Goal: Task Accomplishment & Management: Manage account settings

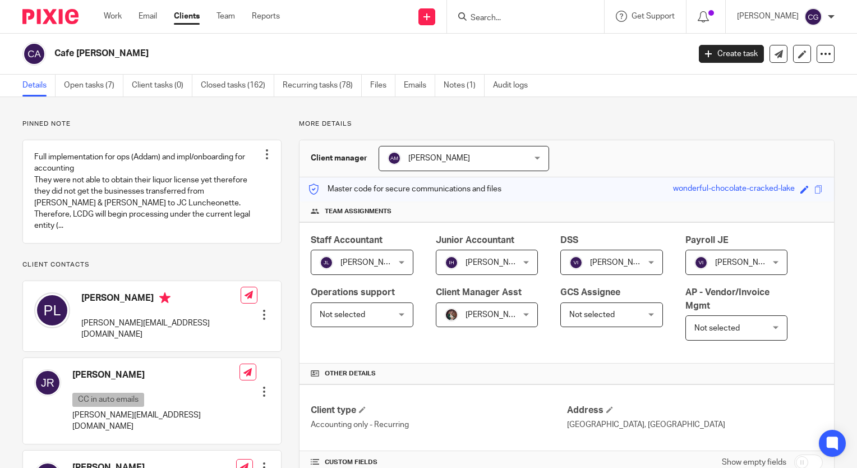
scroll to position [168, 0]
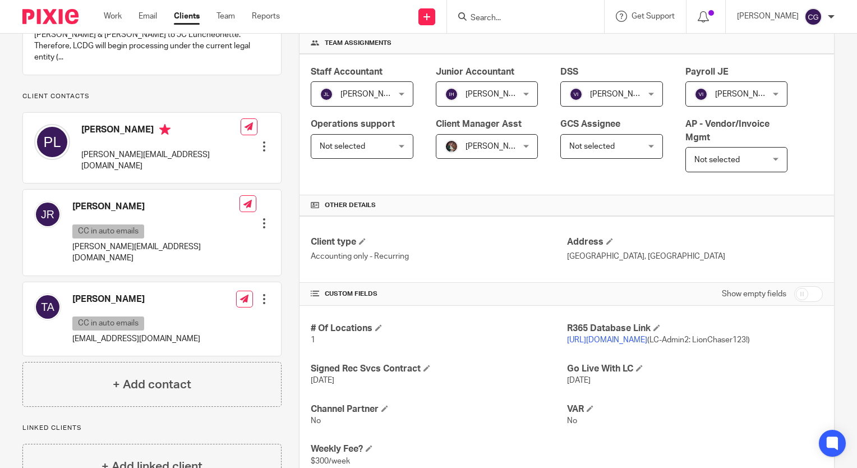
click at [538, 11] on form at bounding box center [528, 17] width 119 height 14
click at [543, 18] on input "Search" at bounding box center [519, 18] width 101 height 10
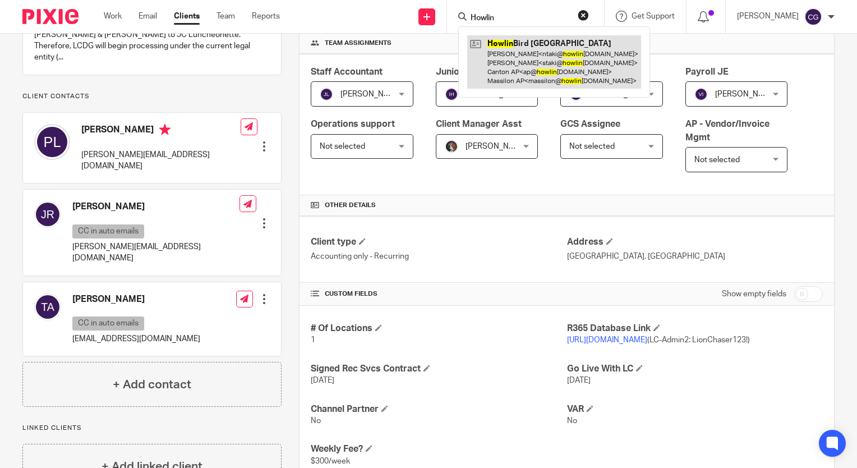
type input "Howlin"
click at [581, 50] on link at bounding box center [554, 61] width 174 height 53
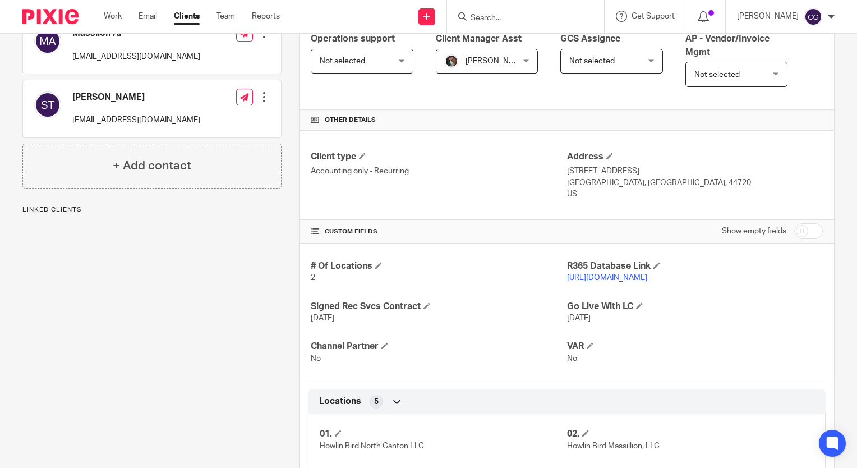
scroll to position [336, 0]
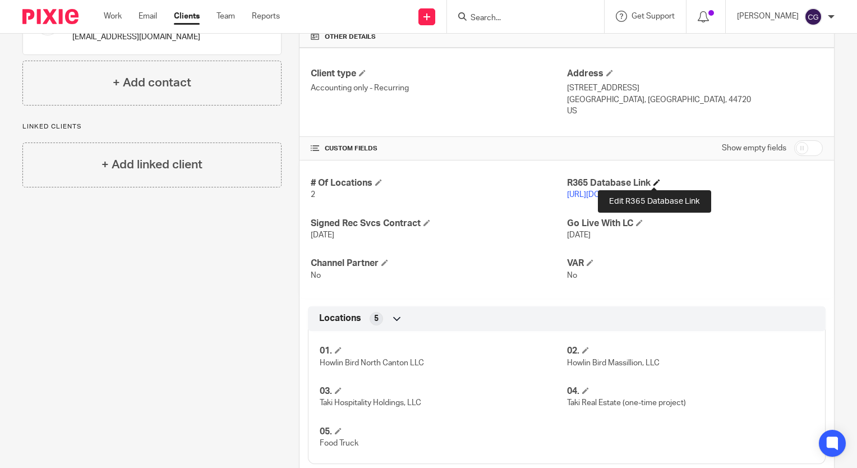
click at [655, 182] on span at bounding box center [656, 182] width 7 height 7
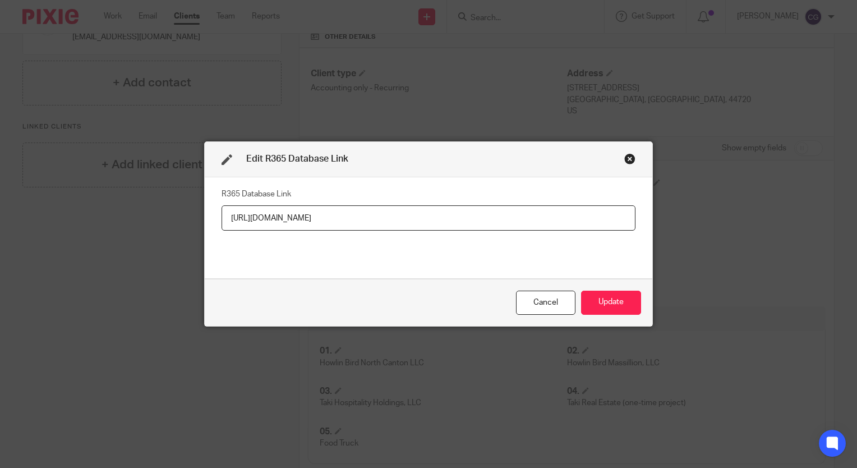
click at [505, 207] on input "https://howlinbird.restaurant365.com" at bounding box center [428, 217] width 414 height 25
type input "https://howlinbird.restaurant365.com (LC-Admin PW: Lion!)"
click at [609, 304] on button "Update" at bounding box center [611, 302] width 60 height 24
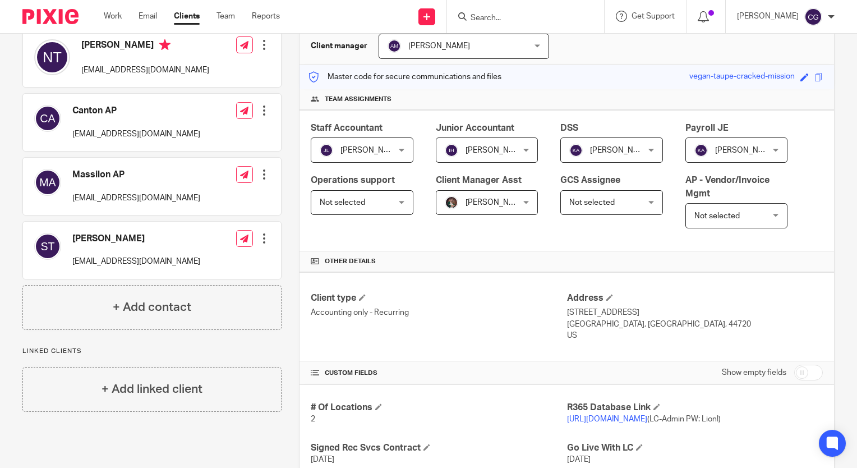
scroll to position [0, 0]
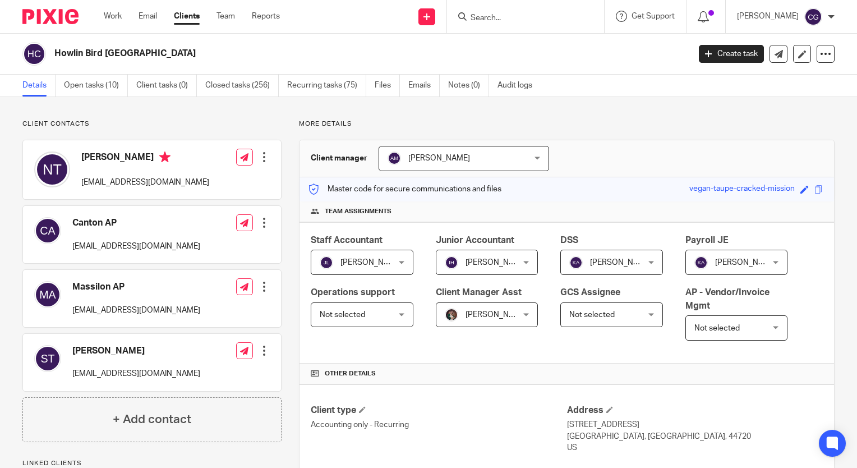
click at [530, 17] on input "Search" at bounding box center [519, 18] width 101 height 10
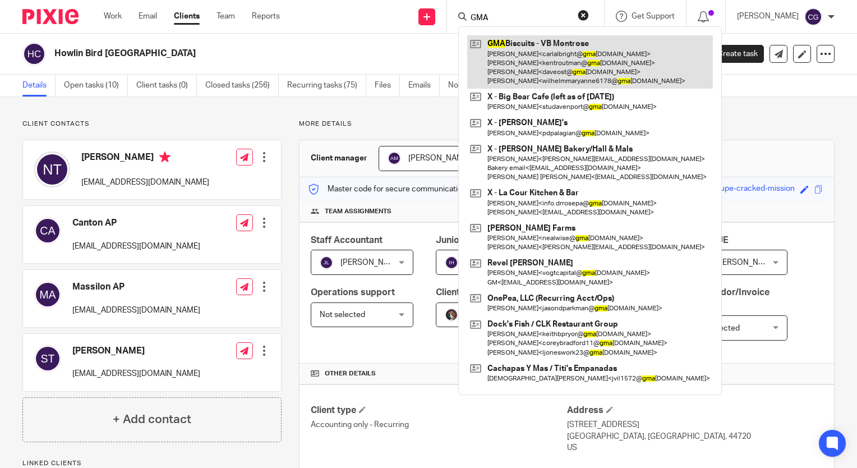
type input "GMA"
click at [541, 77] on link at bounding box center [590, 61] width 246 height 53
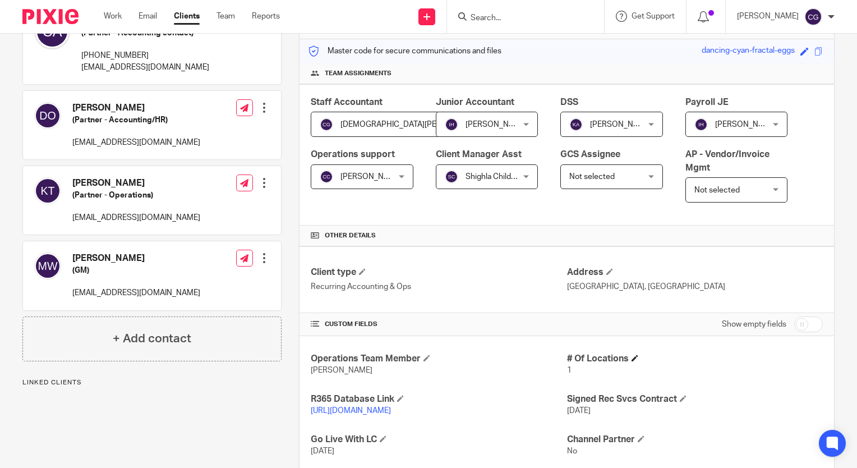
scroll to position [168, 0]
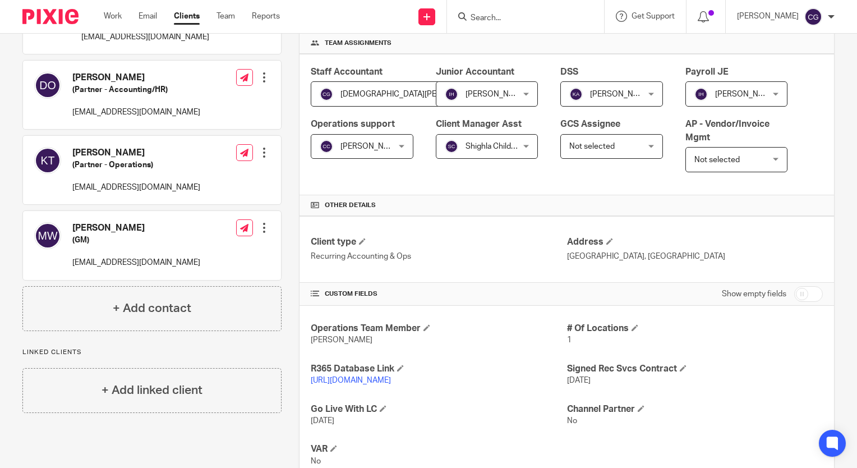
click at [391, 377] on link "https://gmabiscuits.restaurant365.com/" at bounding box center [351, 380] width 80 height 8
click at [567, 13] on input "Search" at bounding box center [519, 18] width 101 height 10
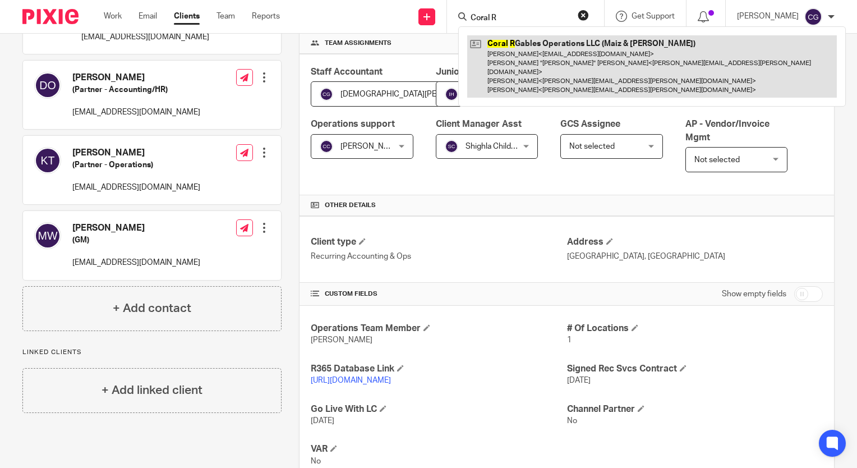
type input "Coral R"
click at [578, 45] on link at bounding box center [651, 66] width 369 height 62
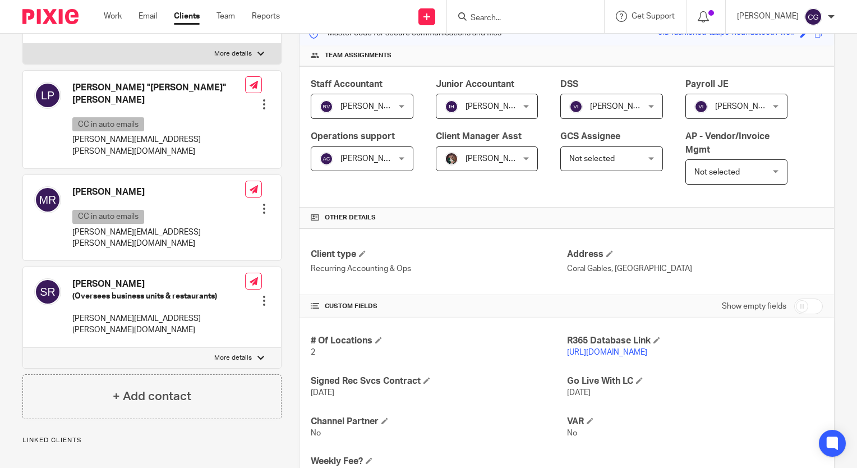
scroll to position [224, 0]
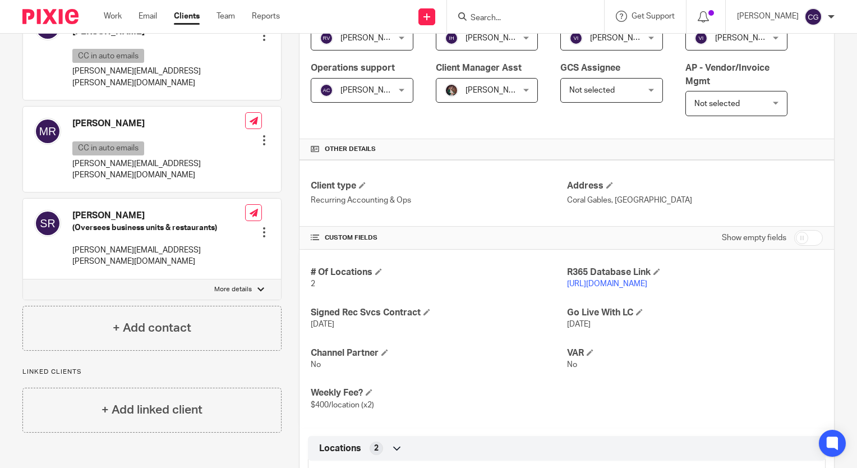
click at [622, 284] on link "[URL][DOMAIN_NAME]" at bounding box center [607, 284] width 80 height 8
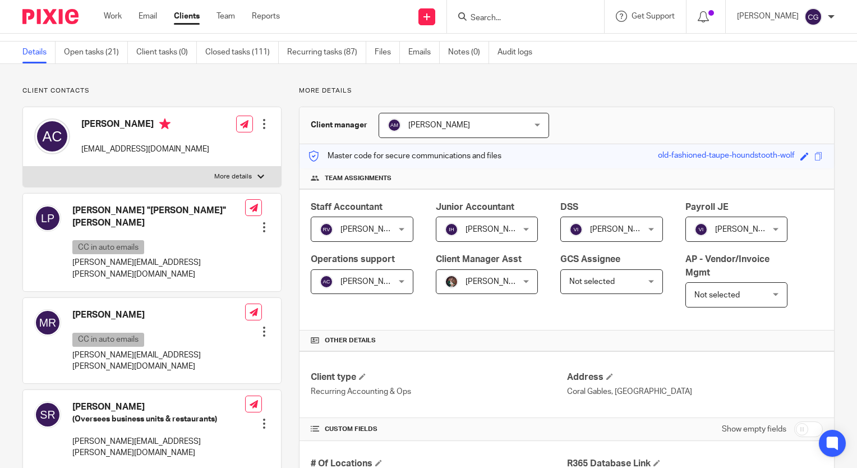
scroll to position [0, 0]
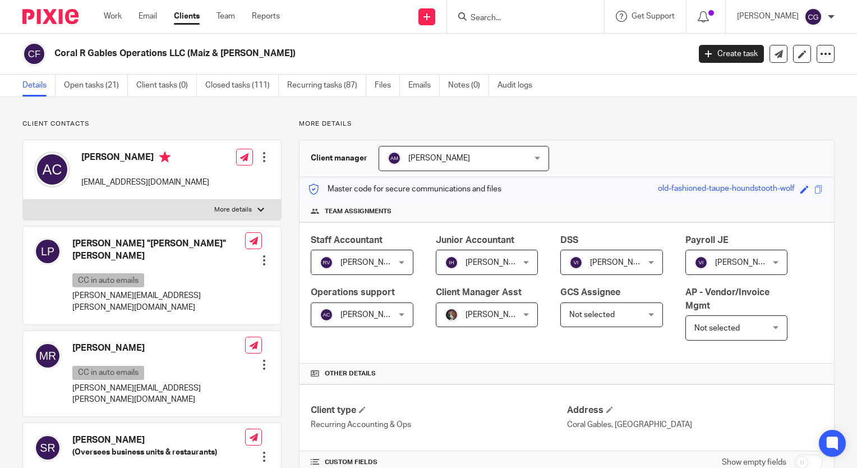
click at [538, 13] on input "Search" at bounding box center [519, 18] width 101 height 10
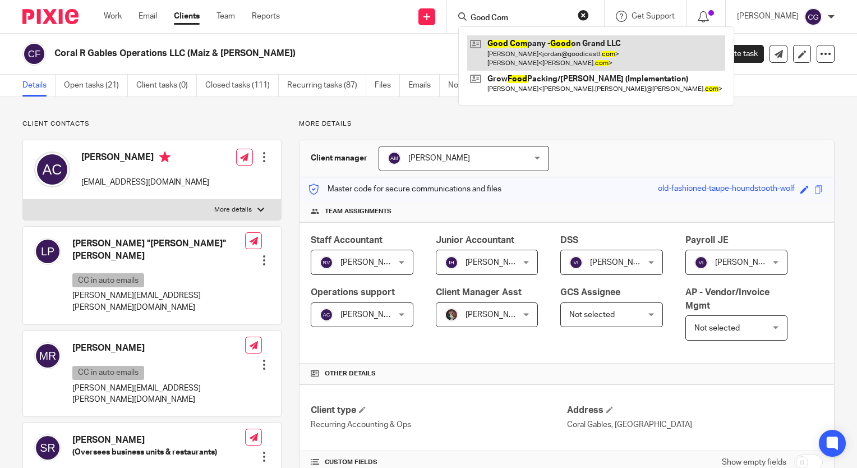
type input "Good Com"
click at [532, 49] on link at bounding box center [596, 52] width 258 height 35
click at [621, 53] on link at bounding box center [596, 52] width 258 height 35
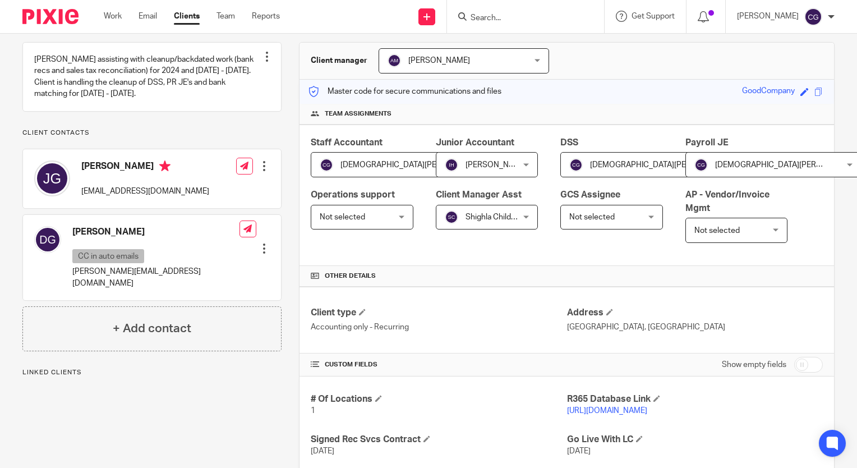
scroll to position [224, 0]
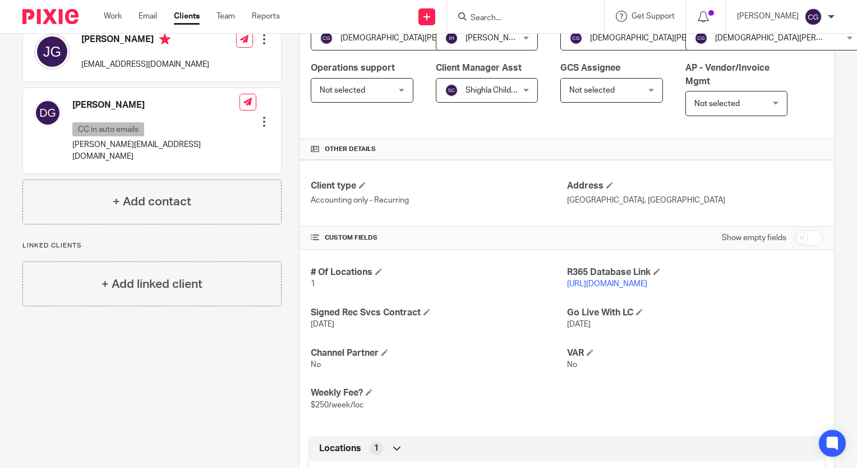
click at [626, 284] on link "[URL][DOMAIN_NAME]" at bounding box center [607, 284] width 80 height 8
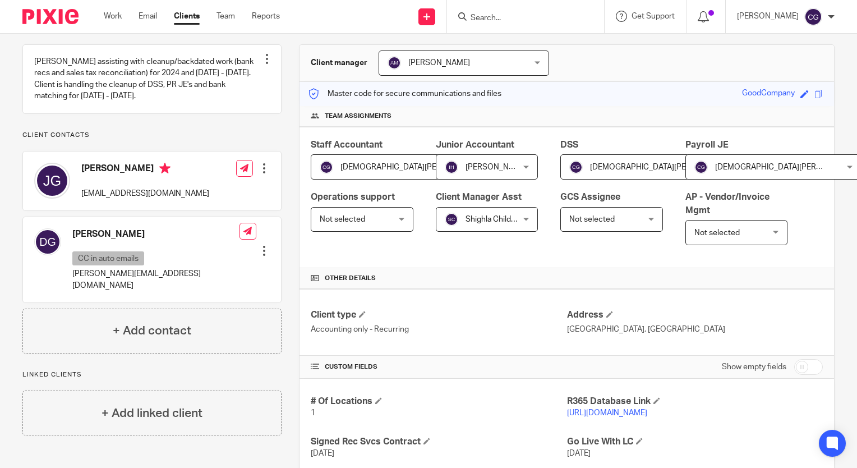
scroll to position [0, 0]
